Goal: Transaction & Acquisition: Purchase product/service

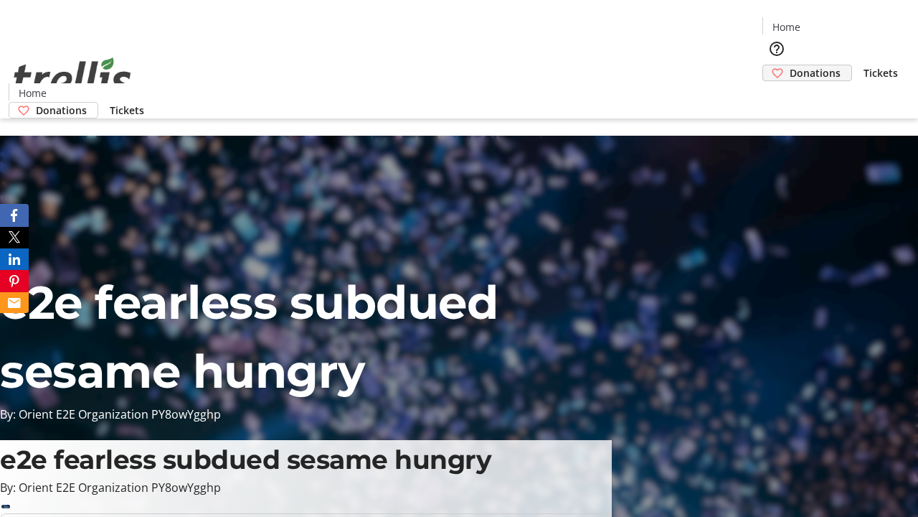
click at [790, 65] on span "Donations" at bounding box center [815, 72] width 51 height 15
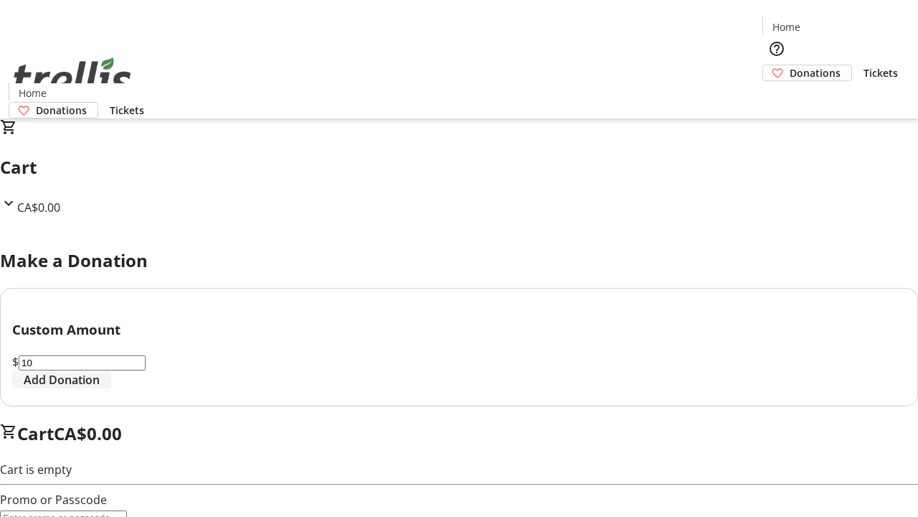
click at [100, 388] on span "Add Donation" at bounding box center [62, 379] width 76 height 17
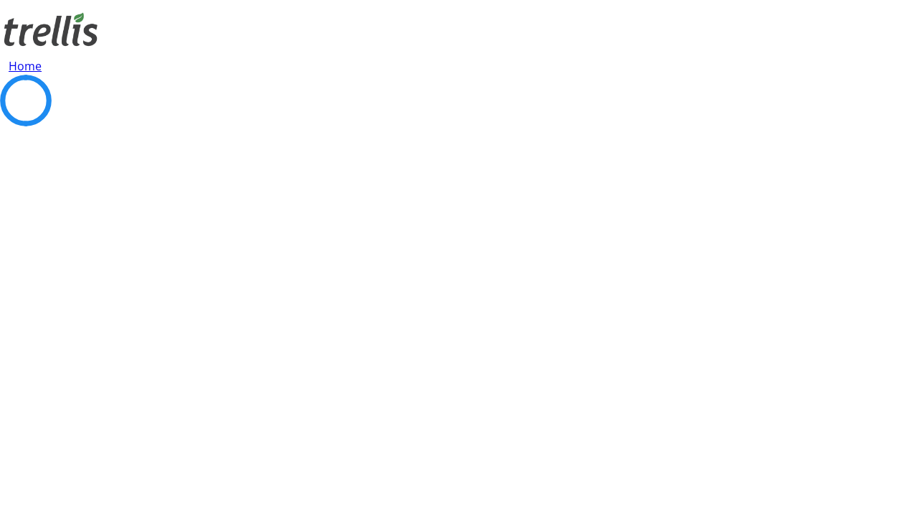
select select "CA"
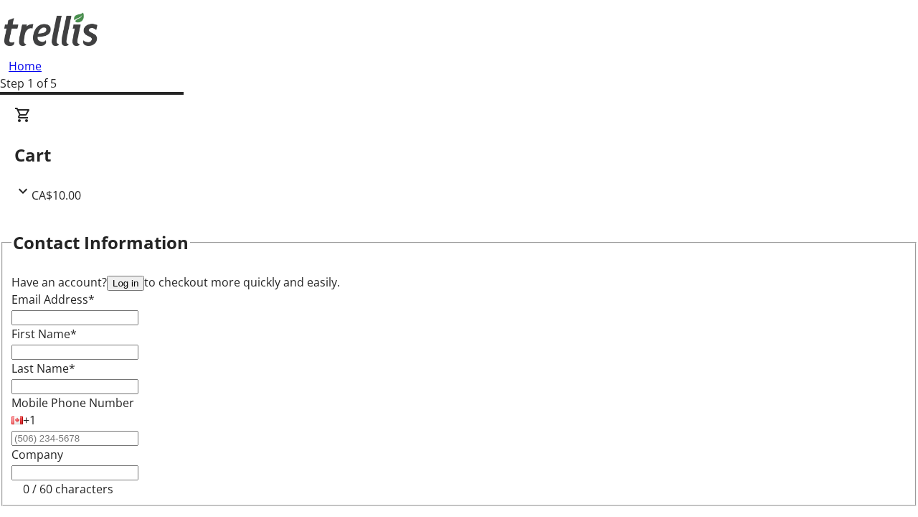
click at [144, 276] on button "Log in" at bounding box center [125, 283] width 37 height 15
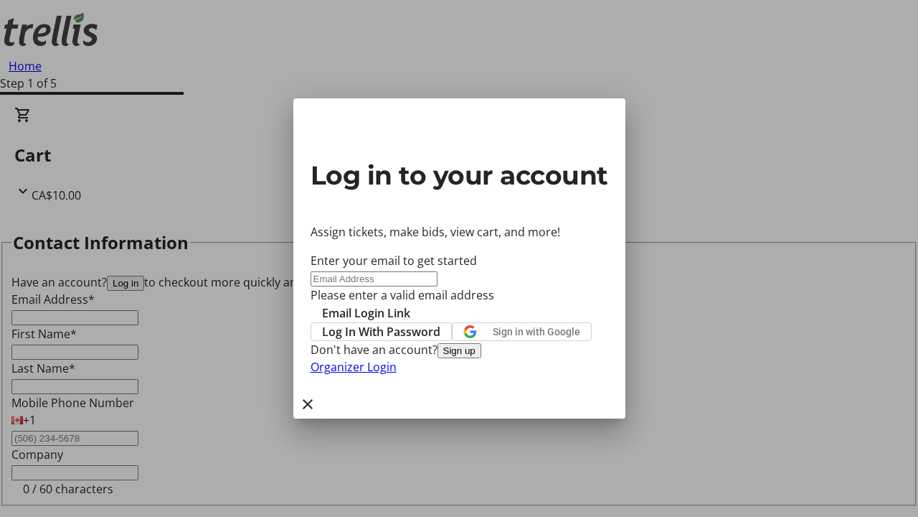
click at [481, 358] on button "Sign up" at bounding box center [460, 350] width 44 height 15
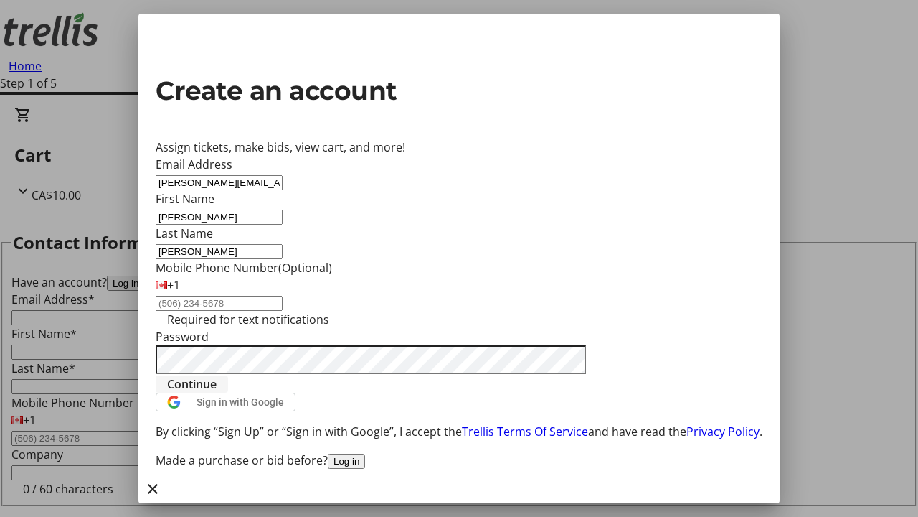
click at [217, 393] on span "Continue" at bounding box center [192, 383] width 50 height 17
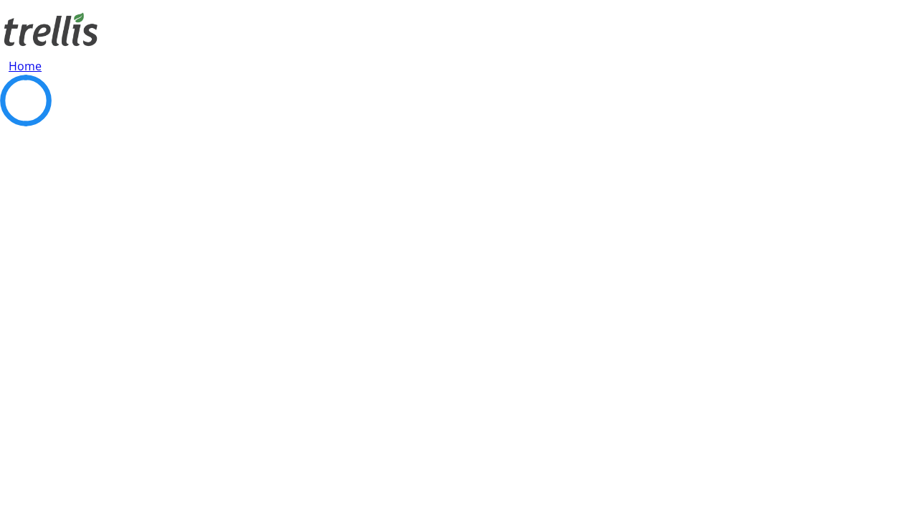
select select "CA"
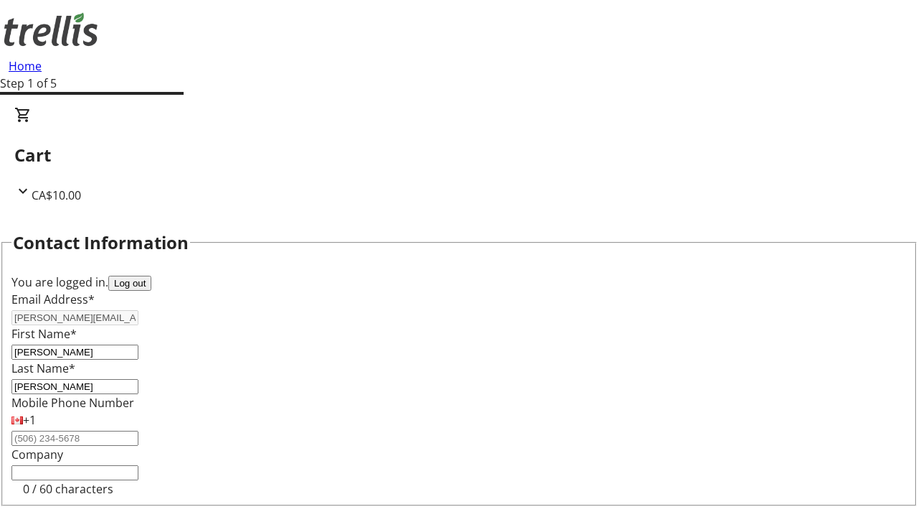
select select "BC"
select select "CA"
type input "V1Y 0C2"
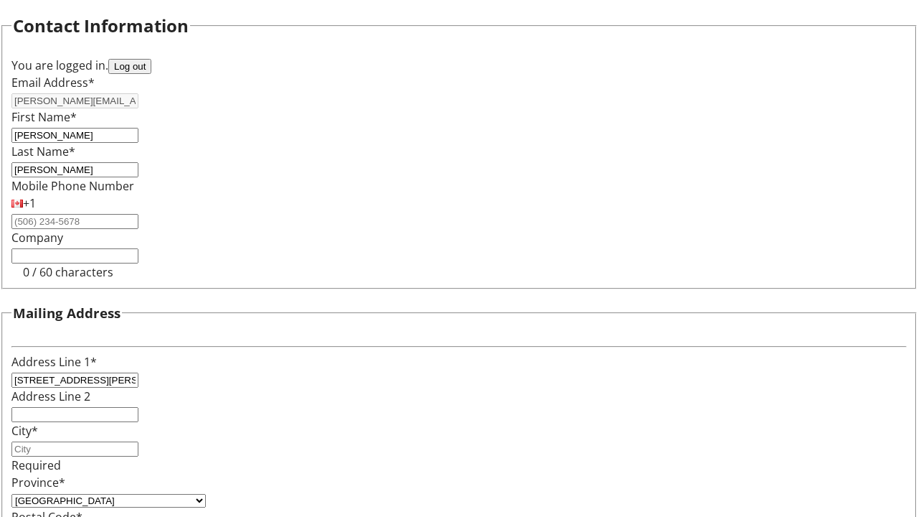
scroll to position [233, 0]
